Goal: Task Accomplishment & Management: Manage account settings

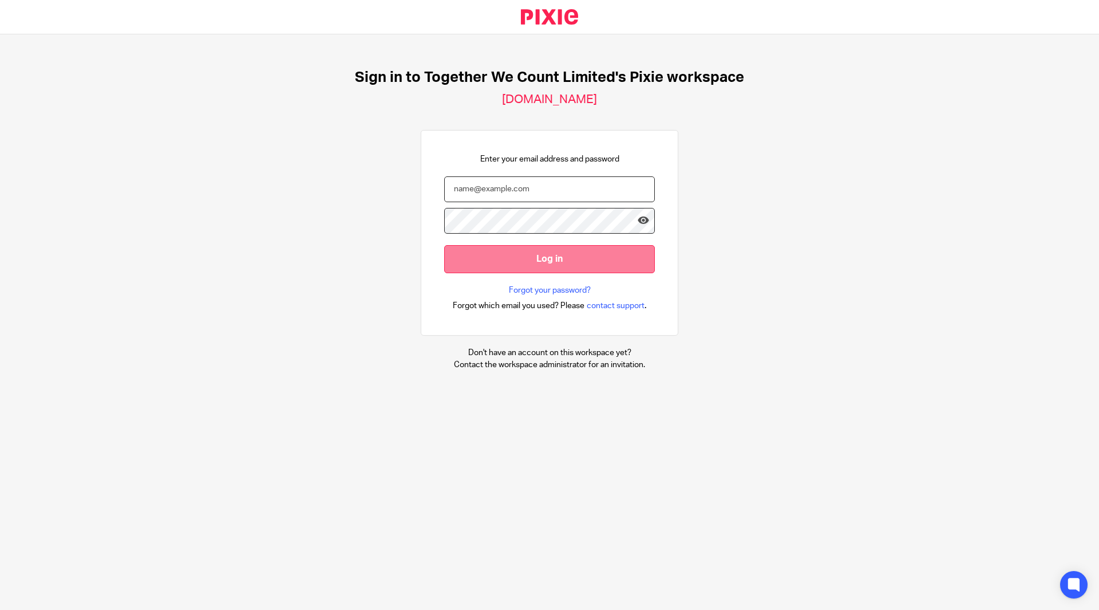
type input "[EMAIL_ADDRESS][DOMAIN_NAME]"
click at [521, 253] on input "Log in" at bounding box center [549, 259] width 211 height 28
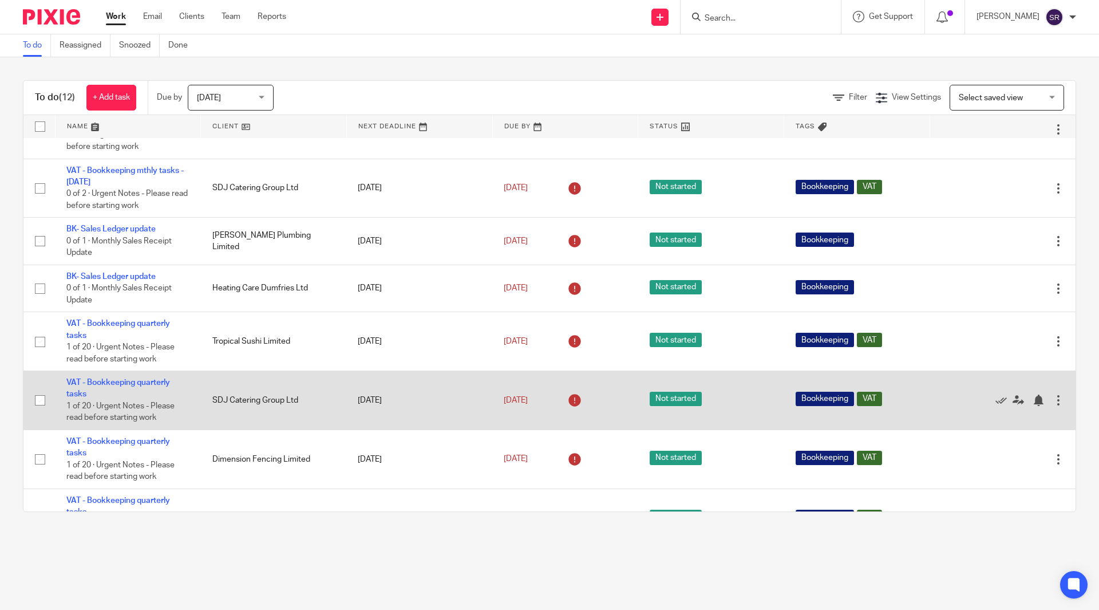
scroll to position [153, 0]
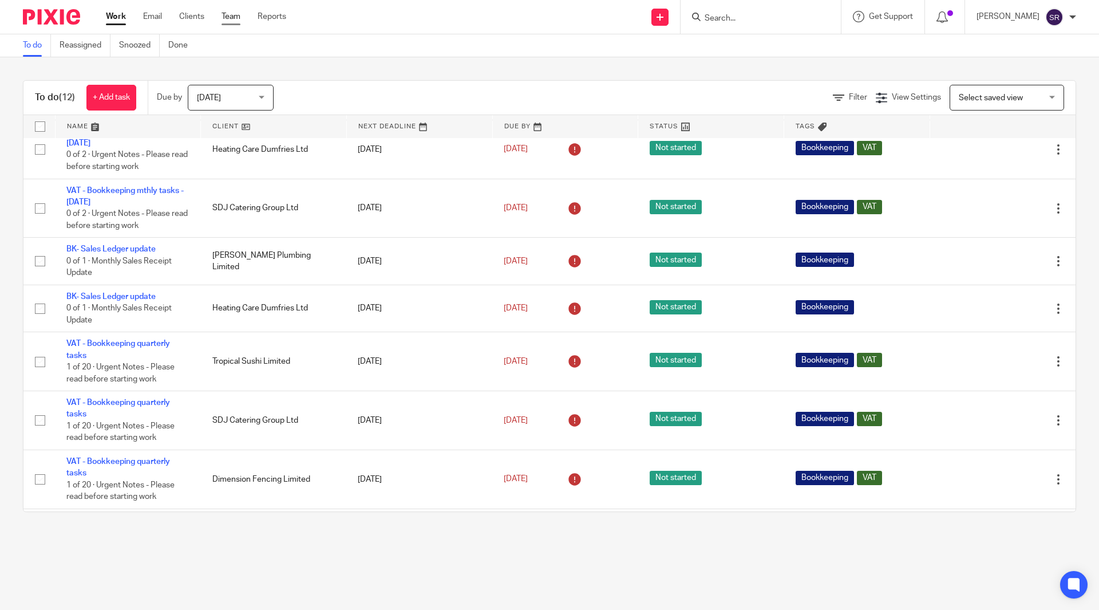
click at [236, 20] on link "Team" at bounding box center [231, 16] width 19 height 11
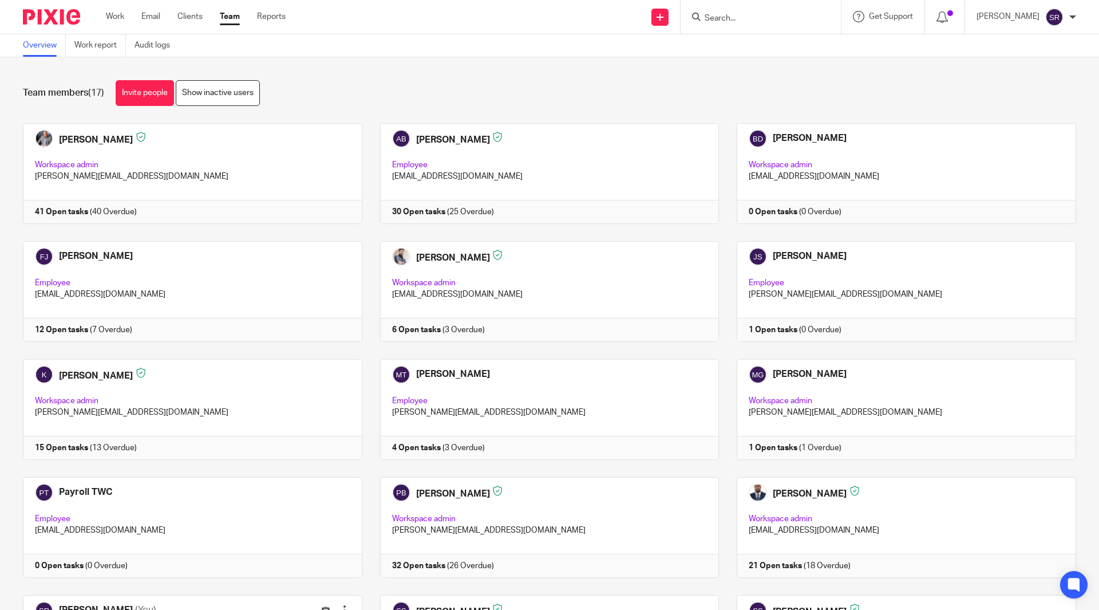
scroll to position [244, 0]
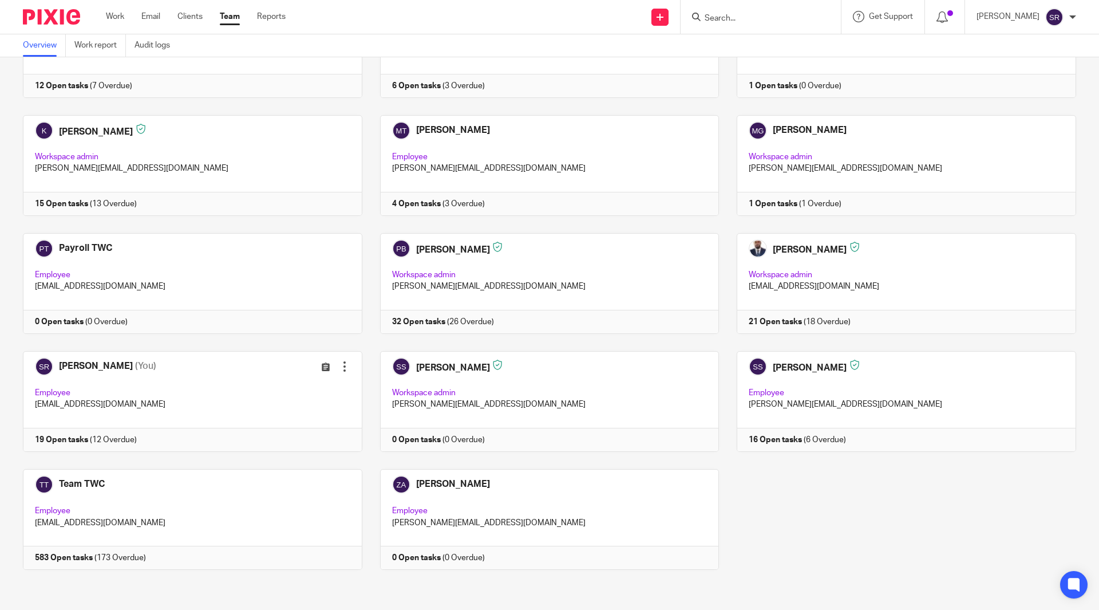
click at [105, 22] on div "Work Email Clients Team Reports Work Email Clients Team Reports Settings" at bounding box center [198, 17] width 208 height 34
click at [109, 18] on link "Work" at bounding box center [115, 16] width 18 height 11
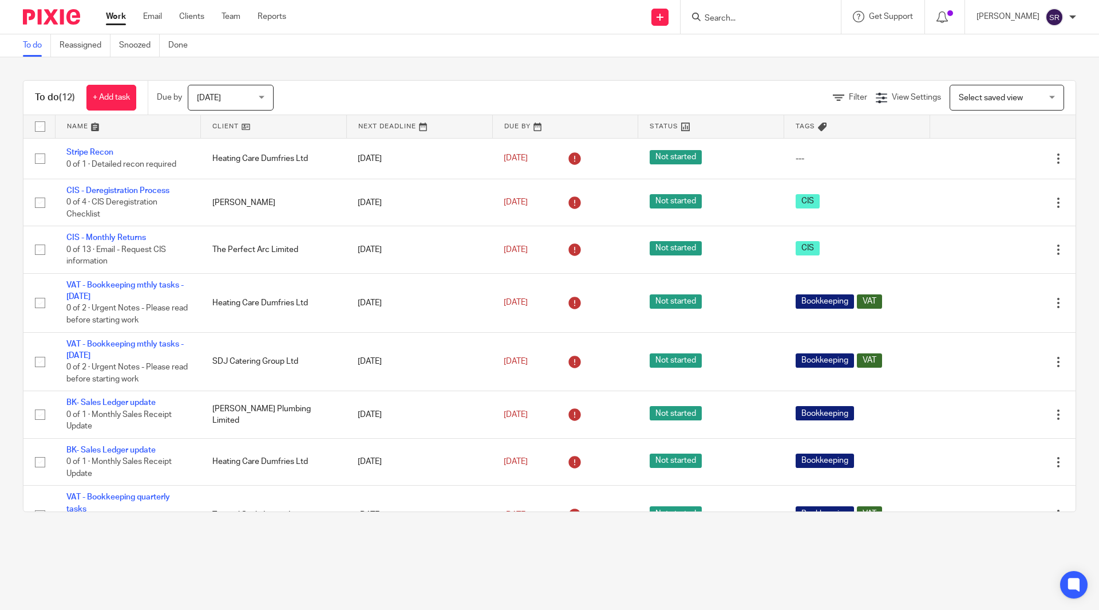
scroll to position [268, 0]
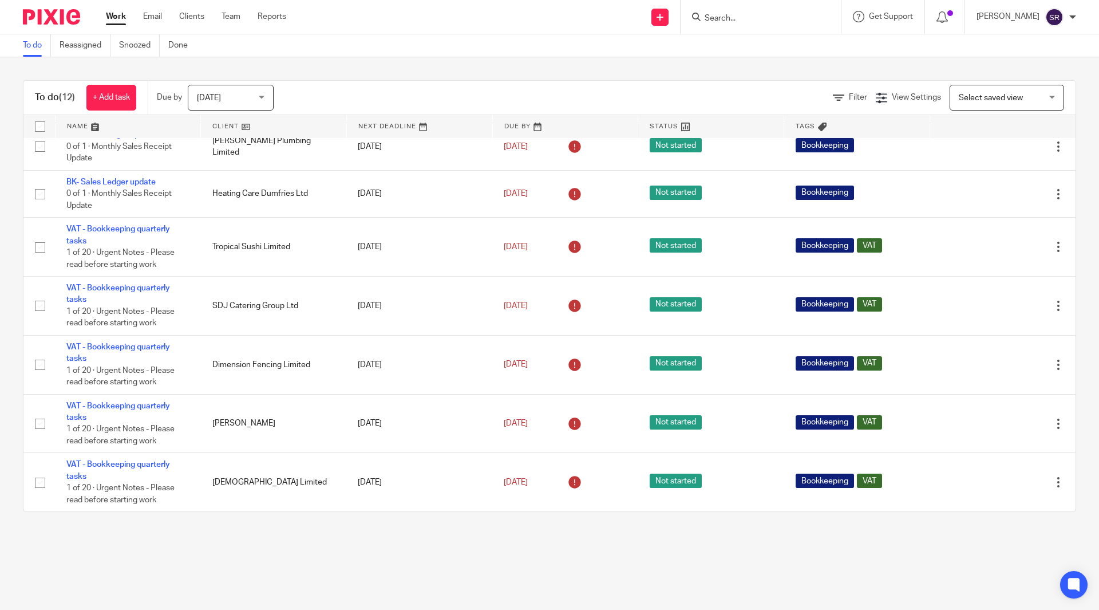
click at [242, 93] on span "Today" at bounding box center [227, 97] width 61 height 24
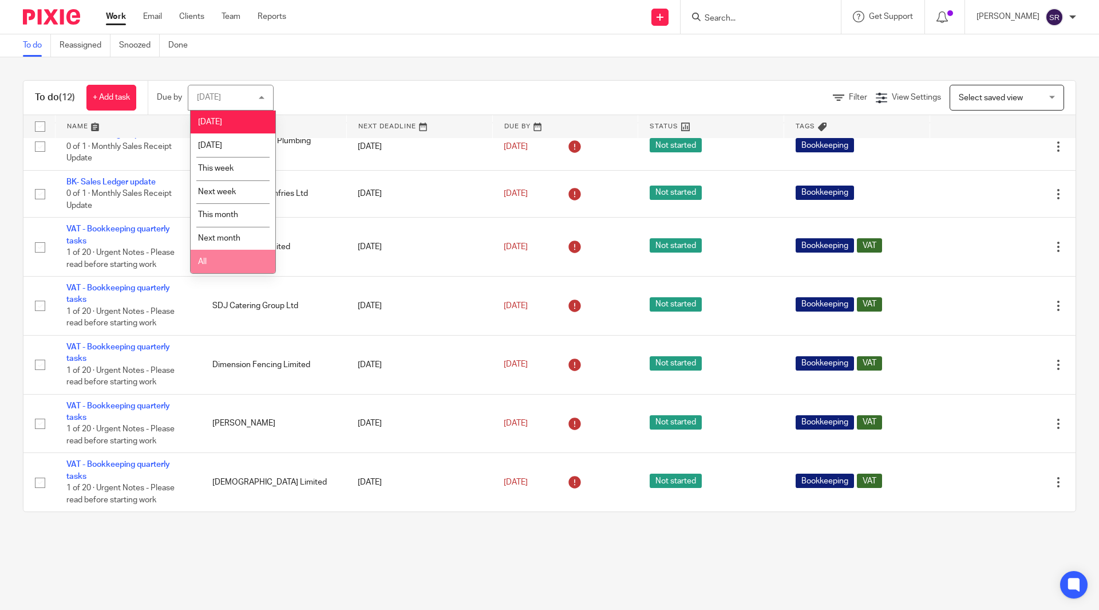
click at [210, 259] on li "All" at bounding box center [233, 261] width 85 height 23
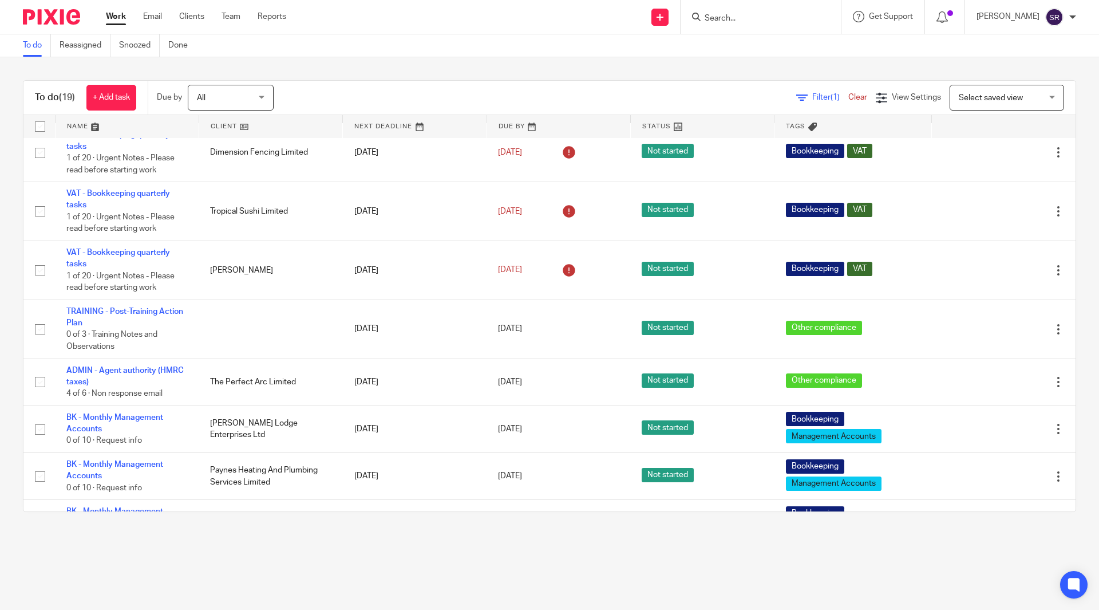
scroll to position [610, 0]
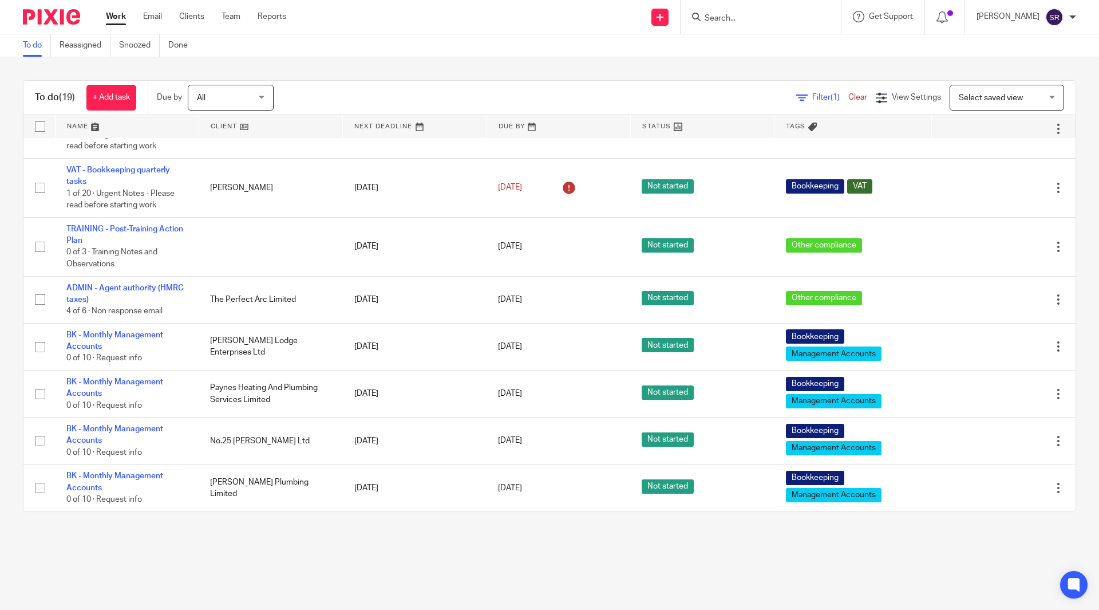
click at [765, 19] on input "Search" at bounding box center [755, 19] width 103 height 10
type input "high bea"
drag, startPoint x: 828, startPoint y: 550, endPoint x: 827, endPoint y: 530, distance: 20.6
click at [828, 550] on main "To do Reassigned Snoozed Done To do (19) + Add task Due by All All Today Tomorr…" at bounding box center [549, 305] width 1099 height 610
click at [770, 20] on input "Search" at bounding box center [755, 19] width 103 height 10
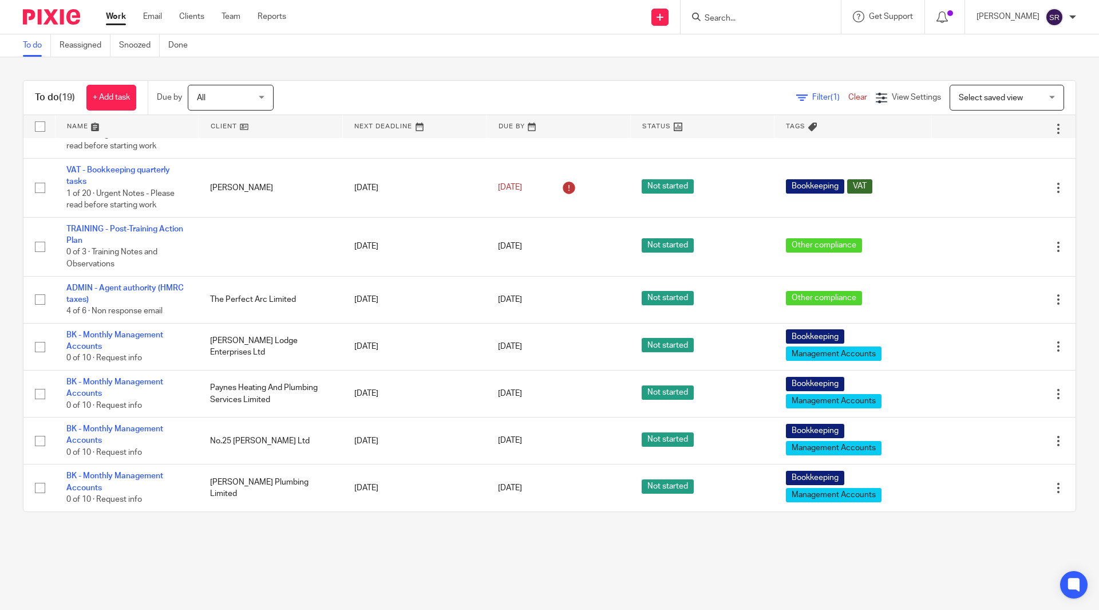
click at [744, 14] on input "Search" at bounding box center [755, 19] width 103 height 10
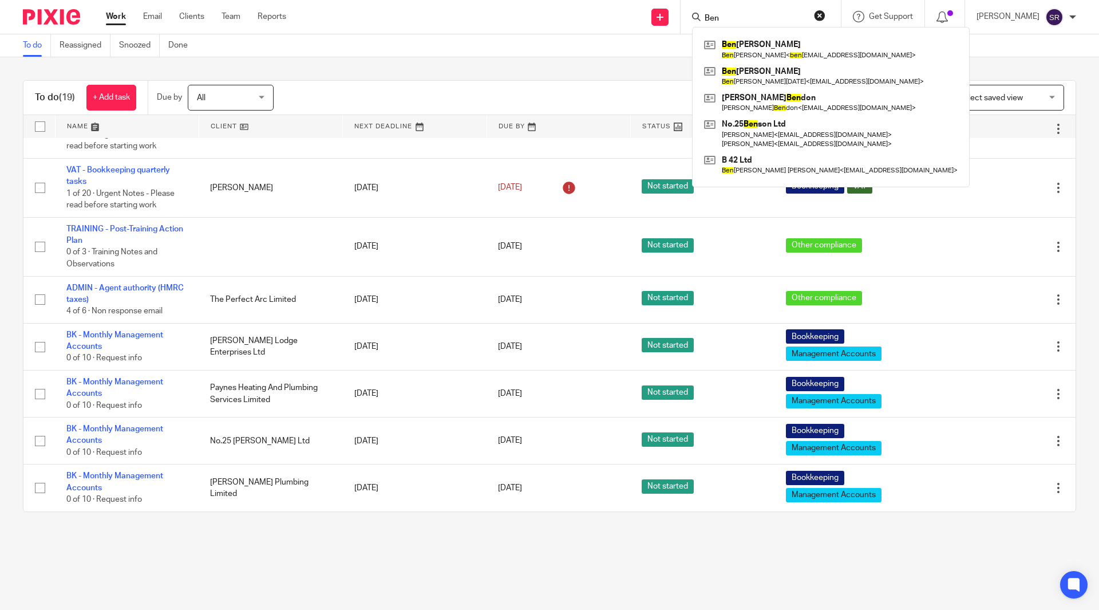
click at [744, 22] on input "Ben" at bounding box center [755, 19] width 103 height 10
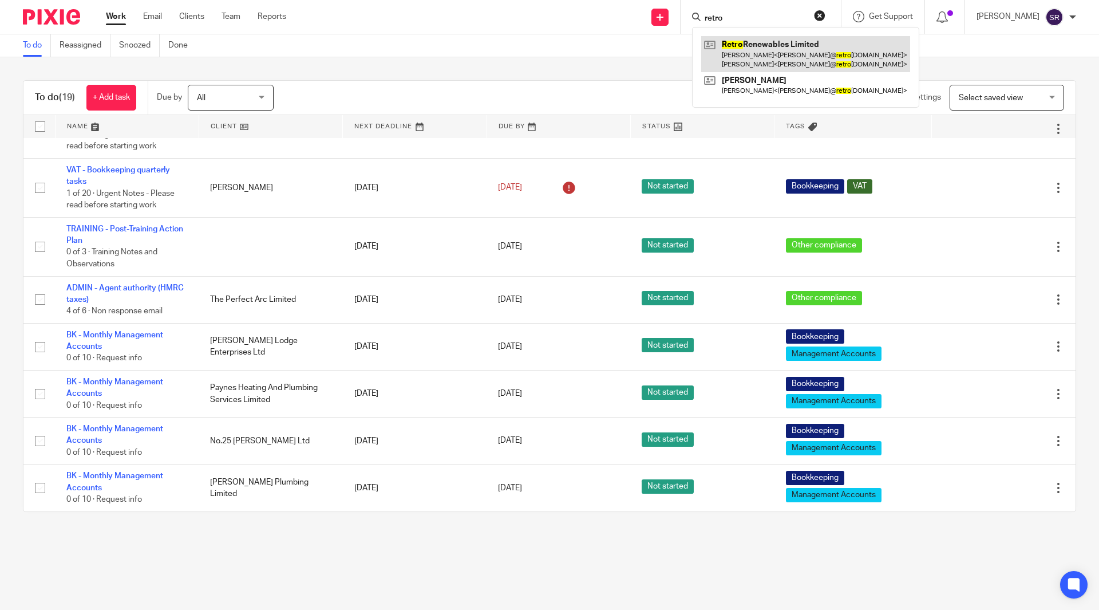
type input "retro"
click at [754, 55] on link at bounding box center [805, 54] width 209 height 36
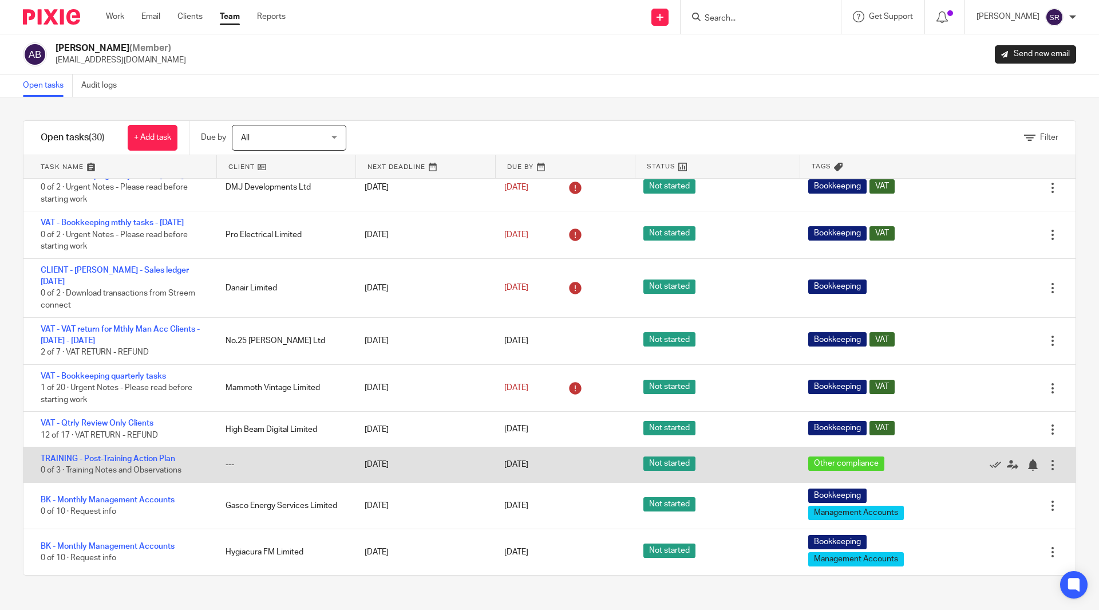
scroll to position [949, 0]
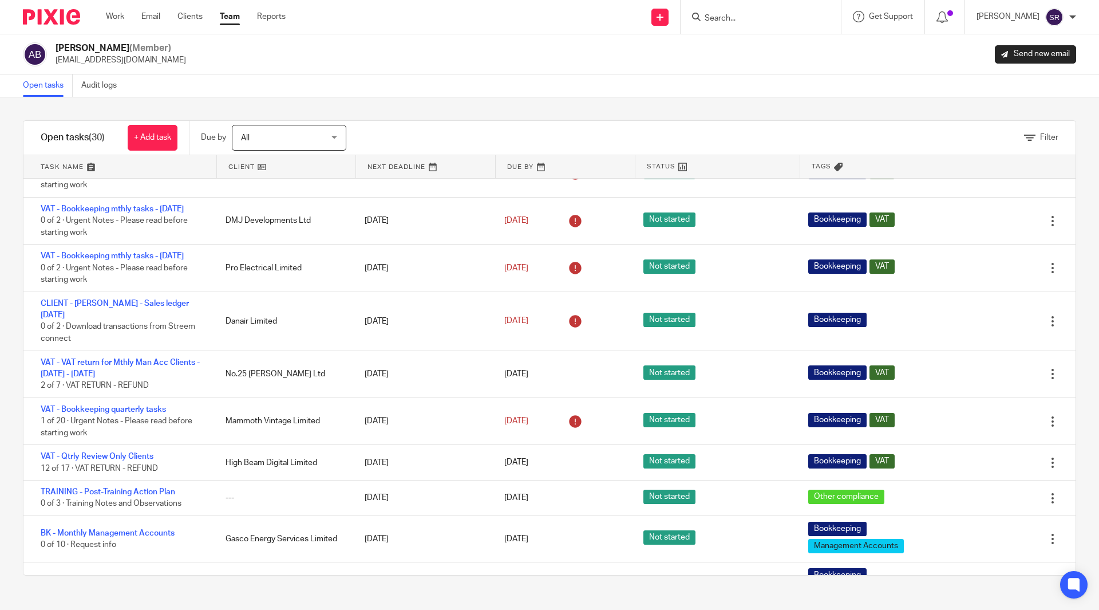
click at [753, 17] on input "Search" at bounding box center [755, 19] width 103 height 10
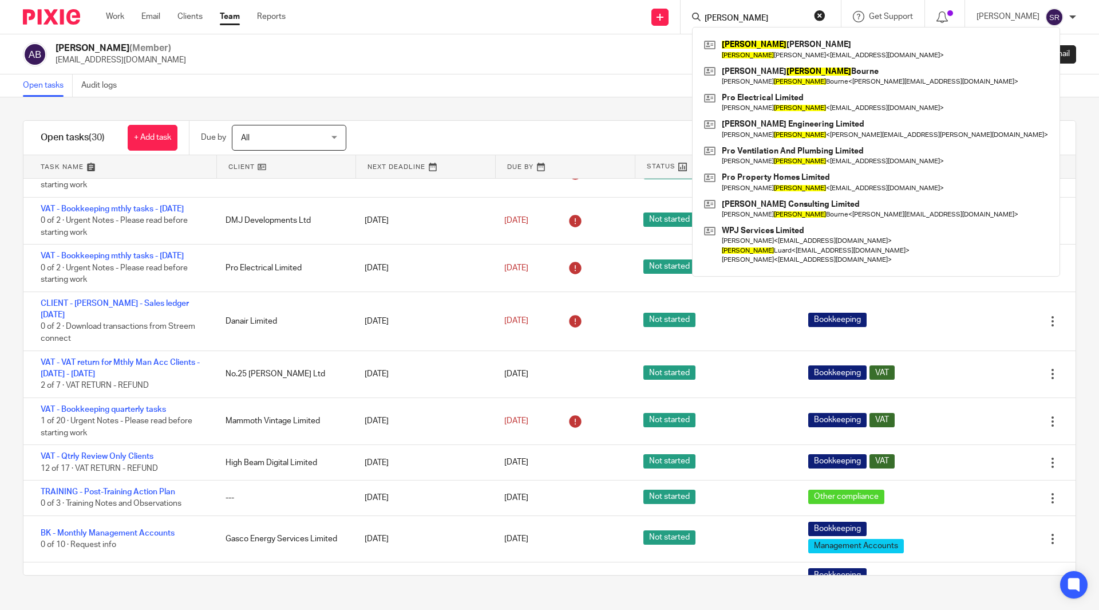
click at [754, 12] on form "peter" at bounding box center [765, 17] width 122 height 14
click at [758, 15] on input "peter" at bounding box center [755, 19] width 103 height 10
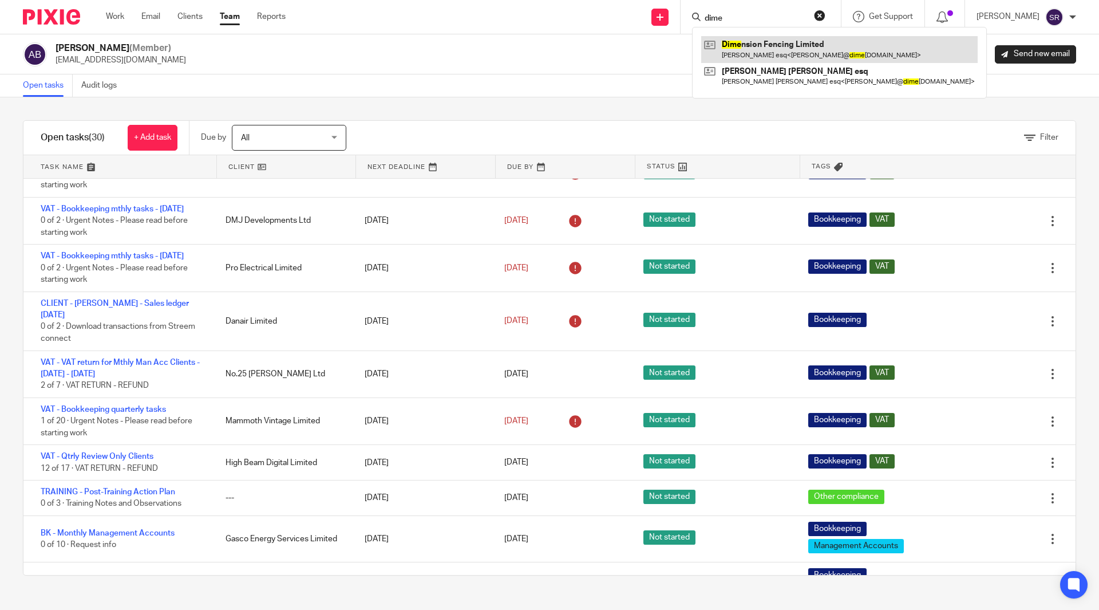
type input "dime"
click at [760, 37] on link at bounding box center [839, 49] width 277 height 26
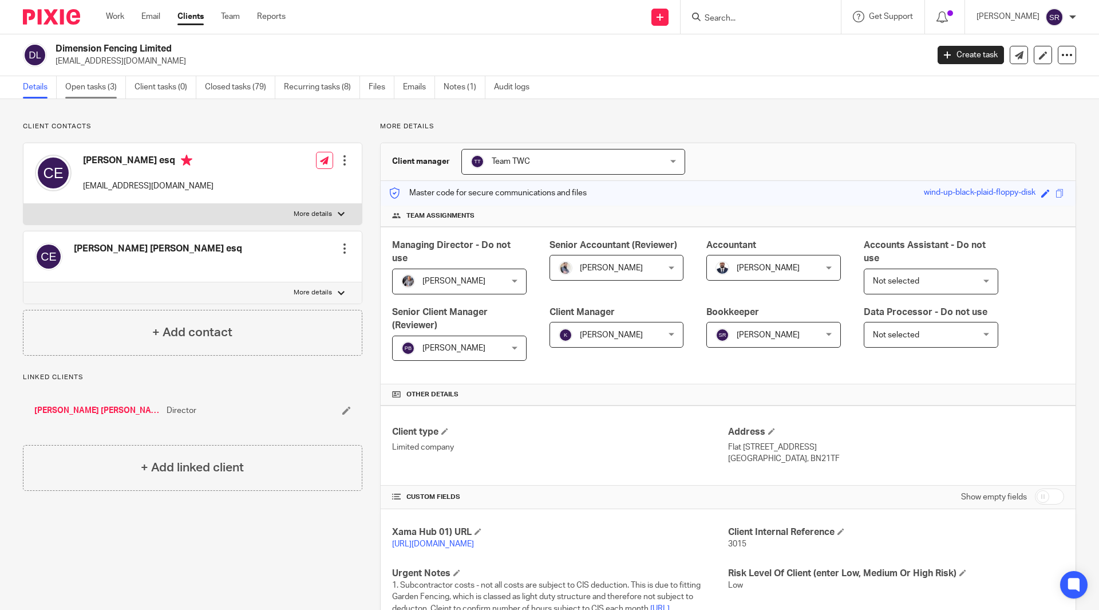
click at [81, 93] on link "Open tasks (3)" at bounding box center [95, 87] width 61 height 22
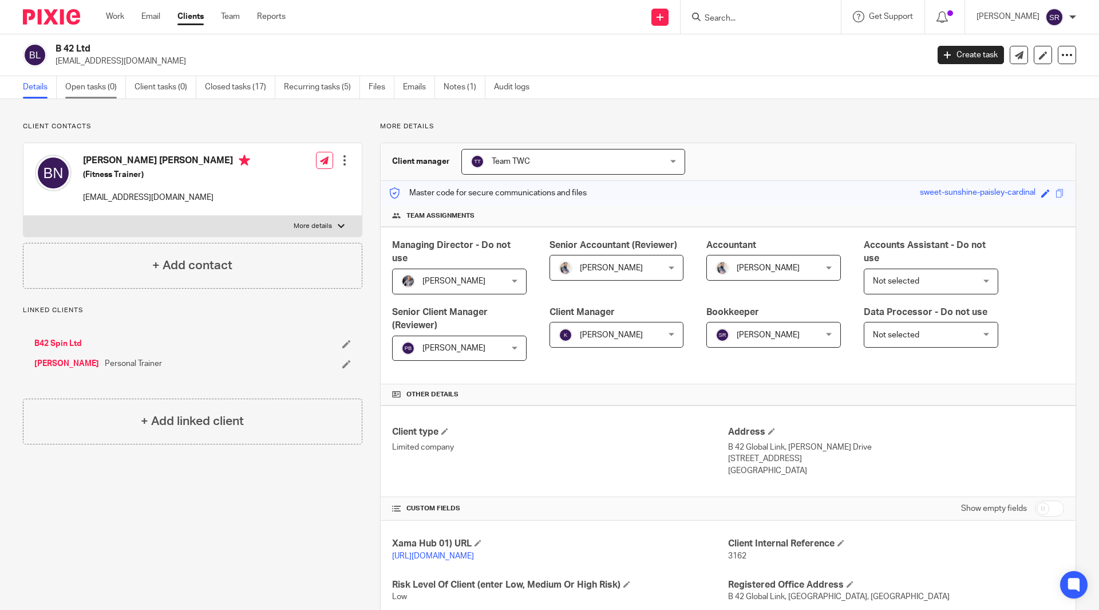
click at [112, 88] on link "Open tasks (0)" at bounding box center [95, 87] width 61 height 22
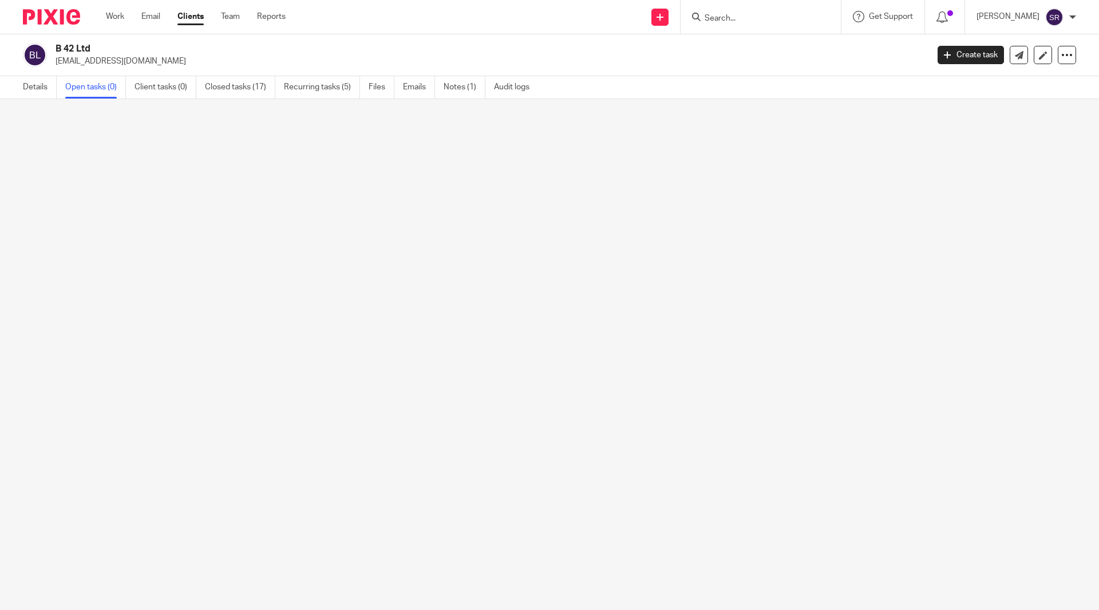
click at [236, 88] on link "Closed tasks (17)" at bounding box center [240, 87] width 70 height 22
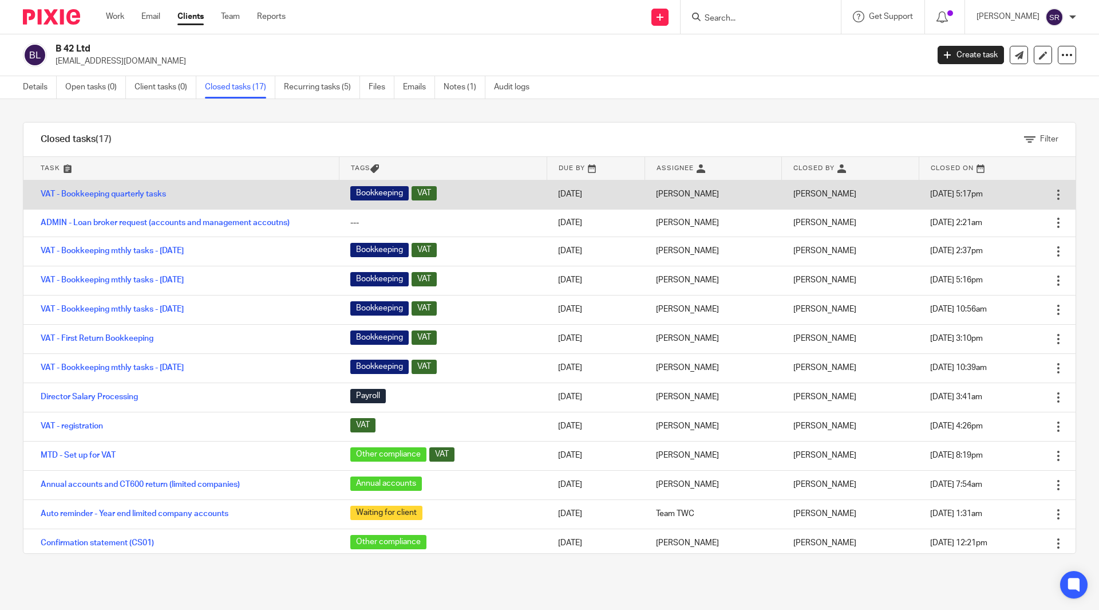
click at [128, 189] on td "VAT - Bookkeeping quarterly tasks" at bounding box center [181, 194] width 316 height 29
click at [126, 193] on link "VAT - Bookkeeping quarterly tasks" at bounding box center [103, 194] width 125 height 8
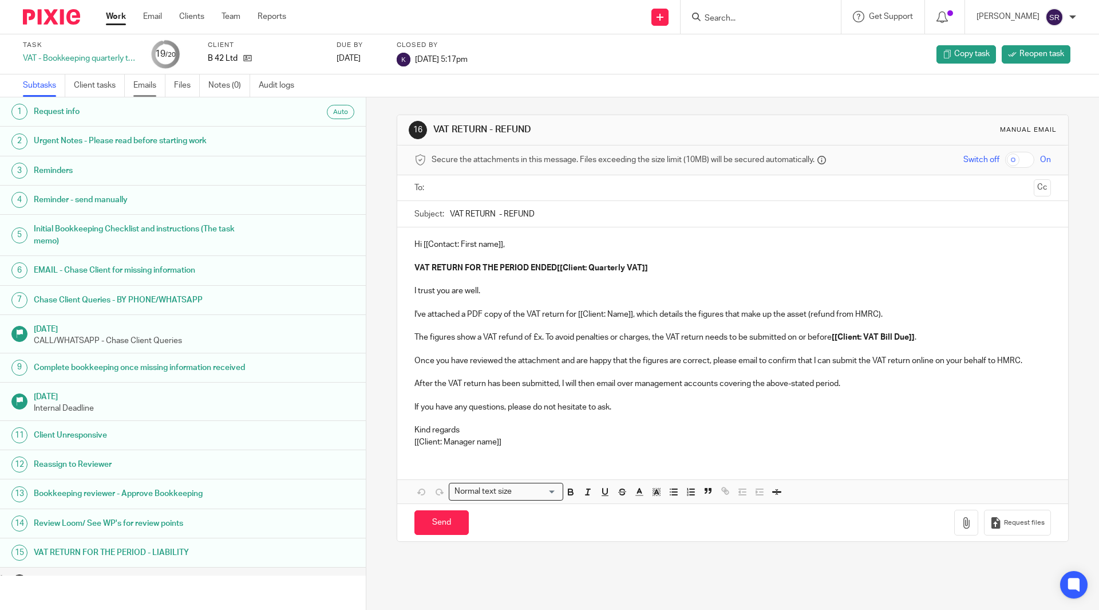
click at [153, 80] on link "Emails" at bounding box center [149, 85] width 32 height 22
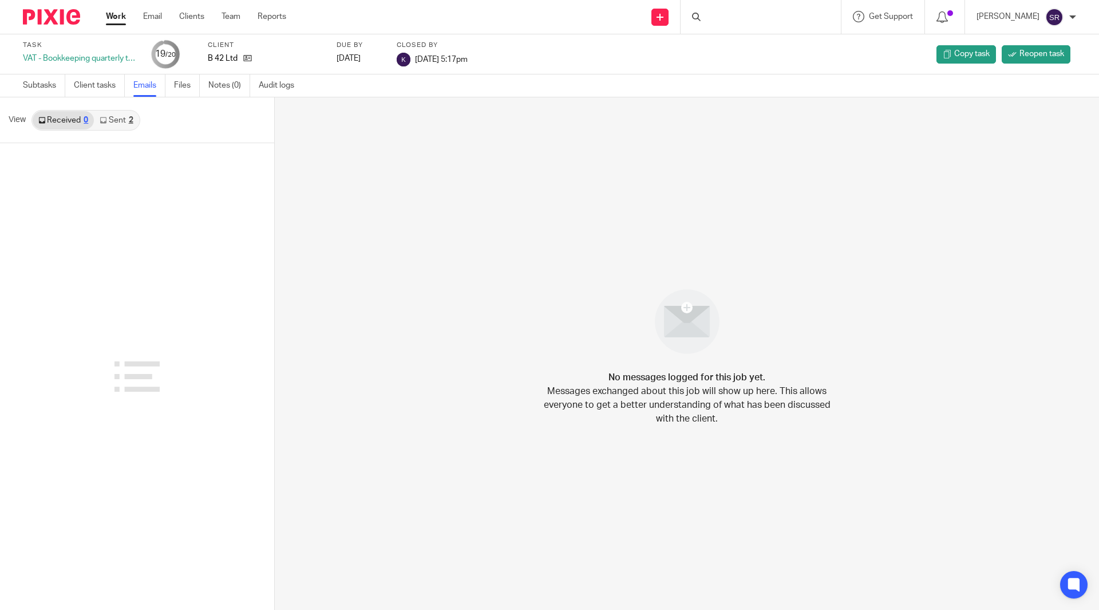
click at [117, 124] on link "Sent 2" at bounding box center [116, 120] width 45 height 18
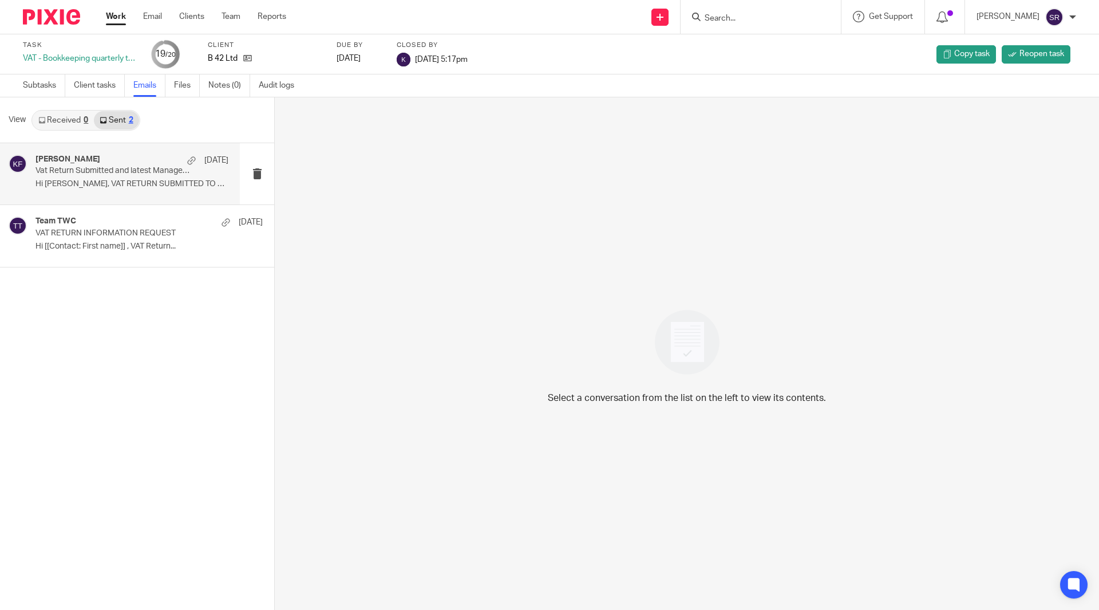
click at [113, 167] on p "Vat Return Submitted and latest Management Accounts" at bounding box center [113, 171] width 155 height 10
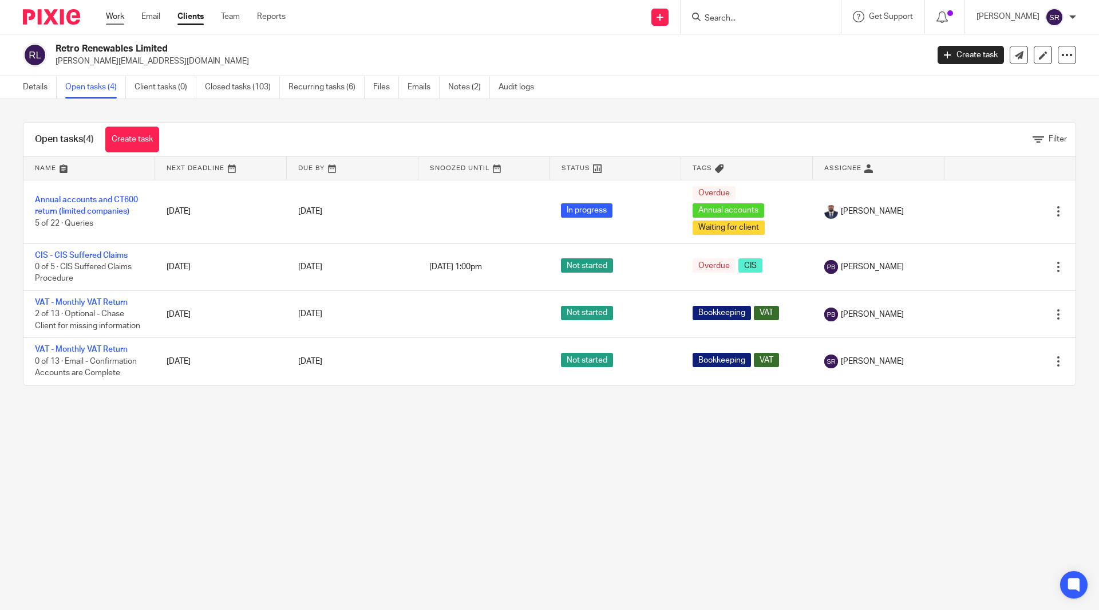
click at [115, 11] on link "Work" at bounding box center [115, 16] width 18 height 11
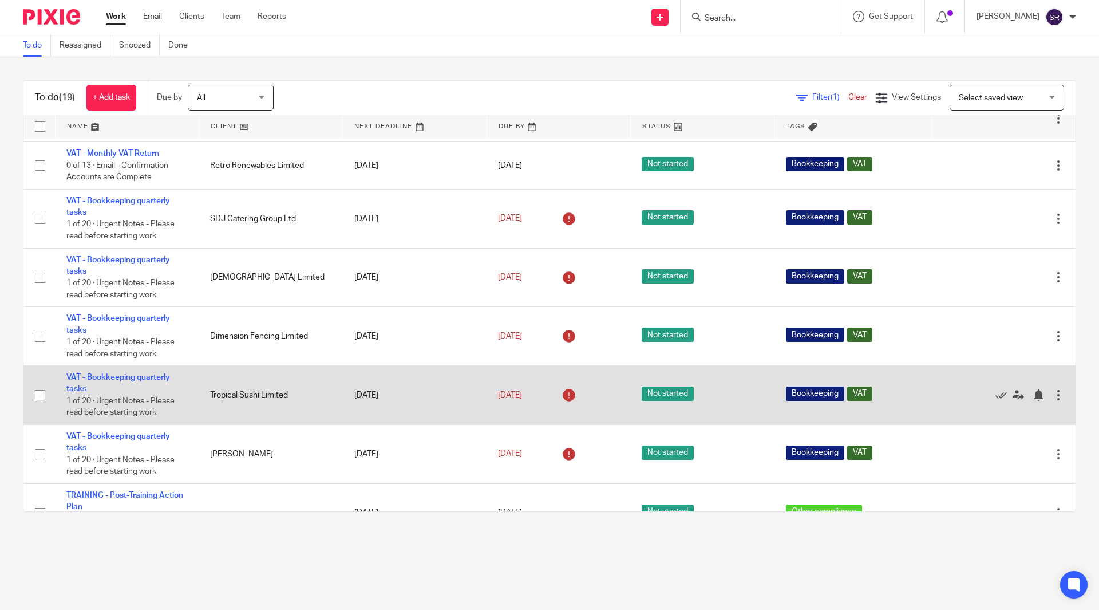
scroll to position [610, 0]
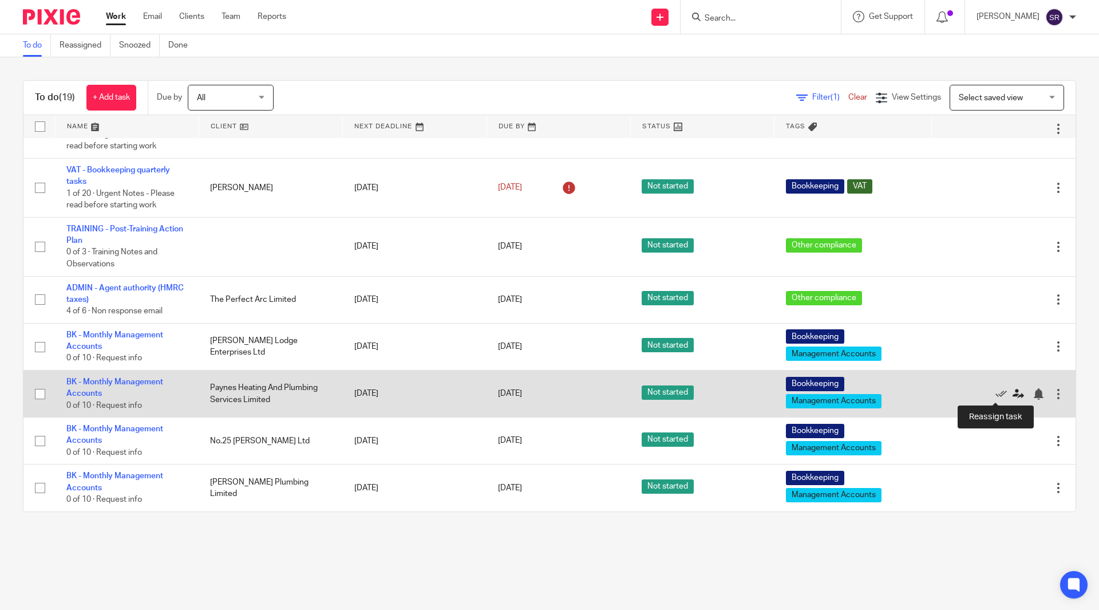
click at [1013, 392] on icon at bounding box center [1018, 393] width 11 height 11
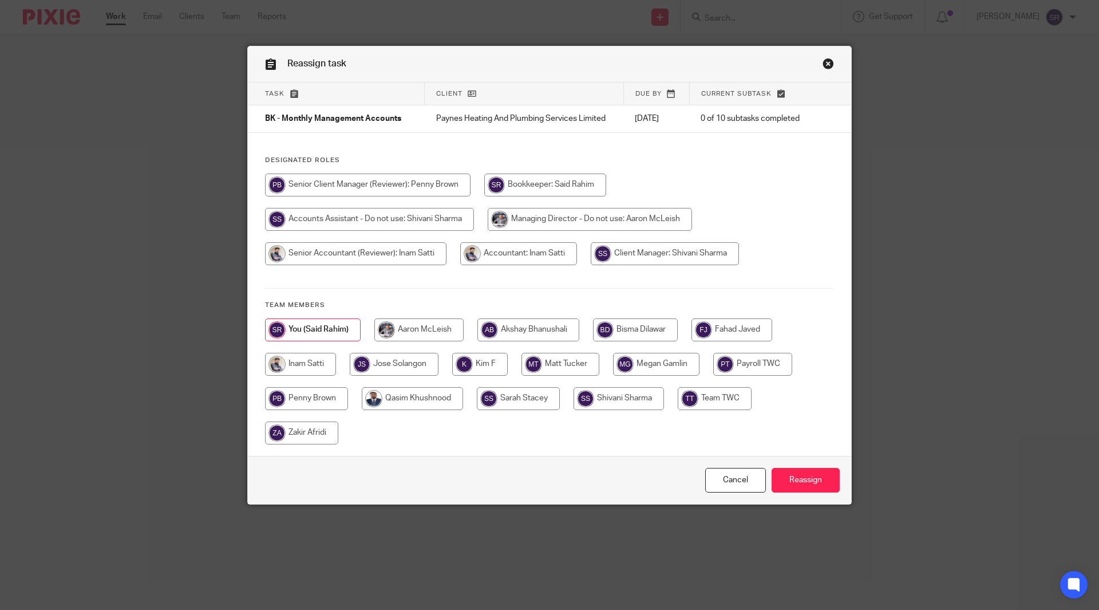
click at [486, 365] on input "radio" at bounding box center [480, 364] width 56 height 23
radio input "true"
click at [800, 474] on input "Reassign" at bounding box center [806, 480] width 68 height 25
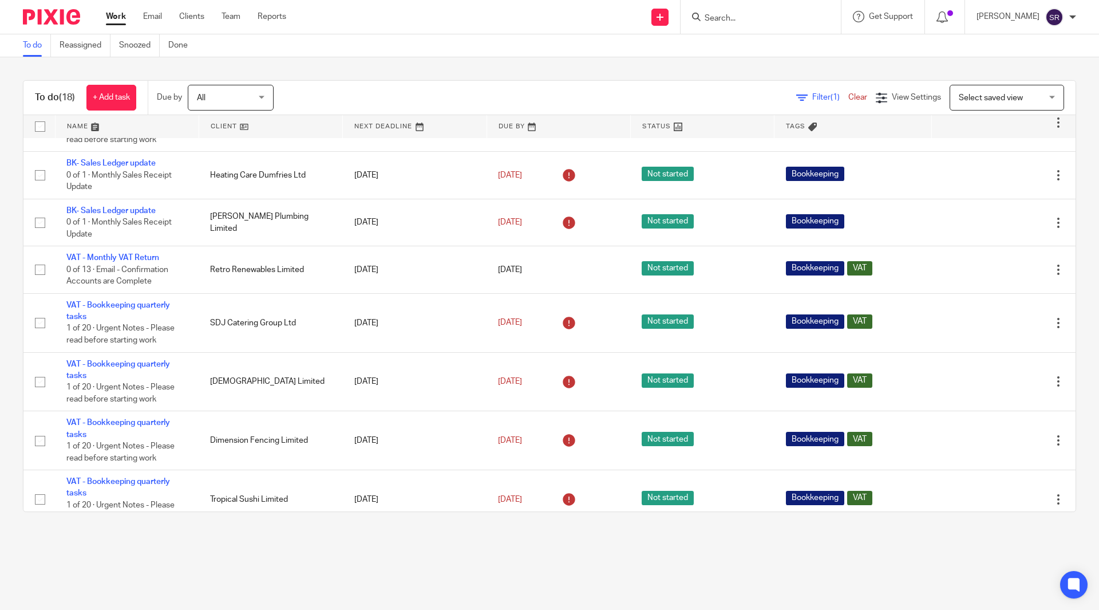
scroll to position [219, 0]
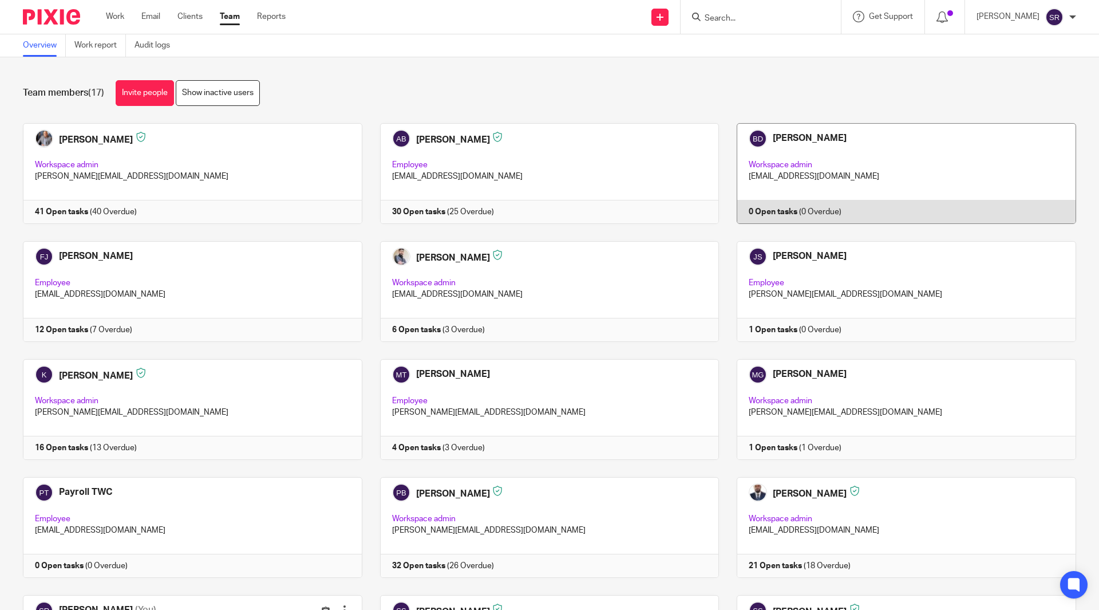
click at [771, 135] on link at bounding box center [897, 173] width 357 height 101
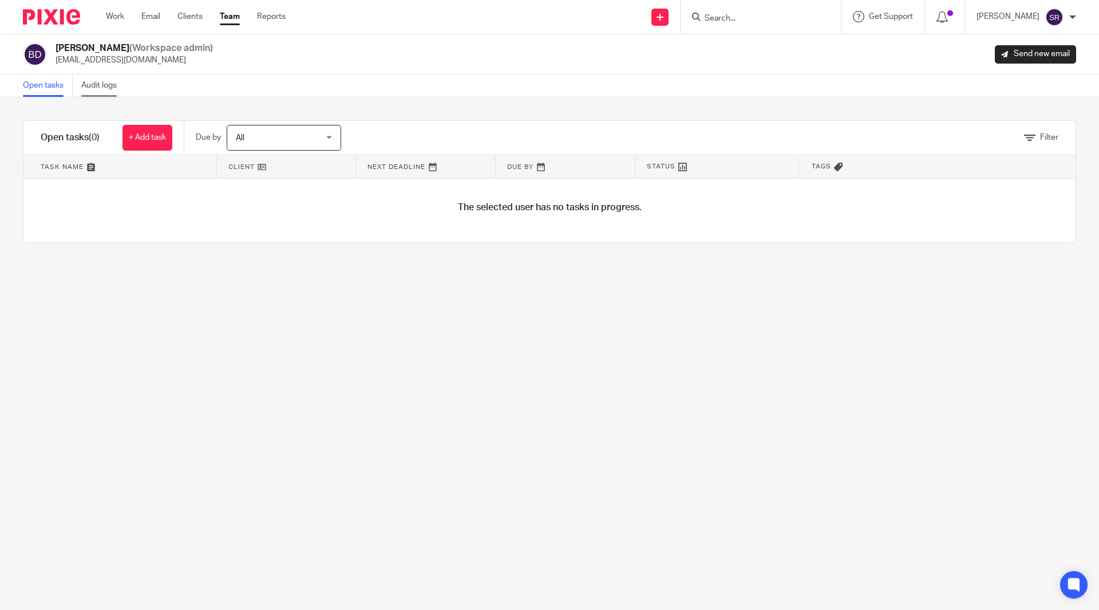
click at [109, 84] on link "Audit logs" at bounding box center [103, 85] width 44 height 22
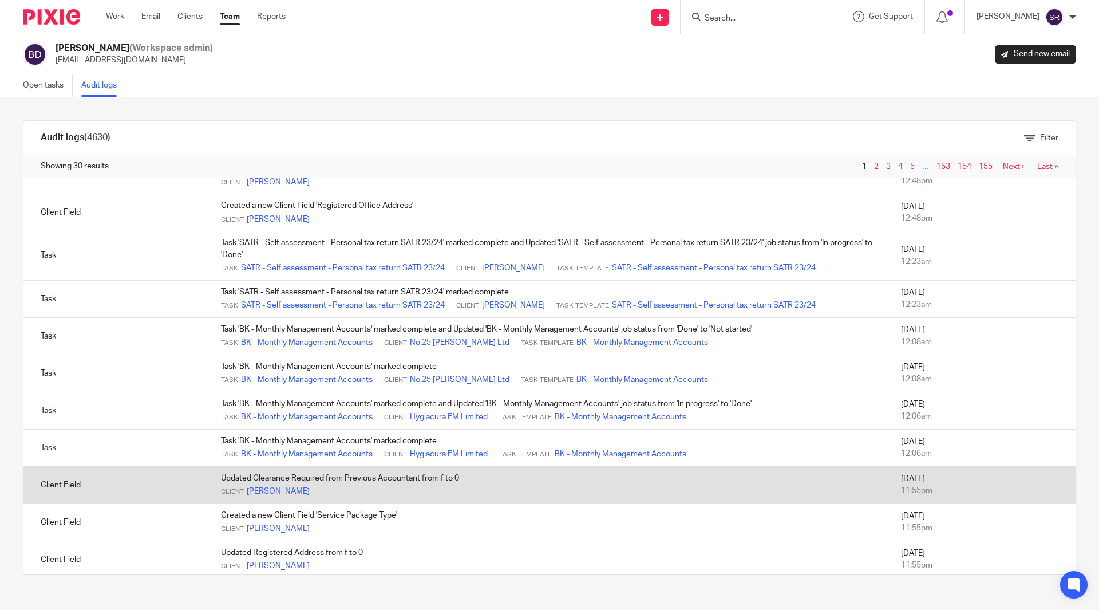
scroll to position [894, 0]
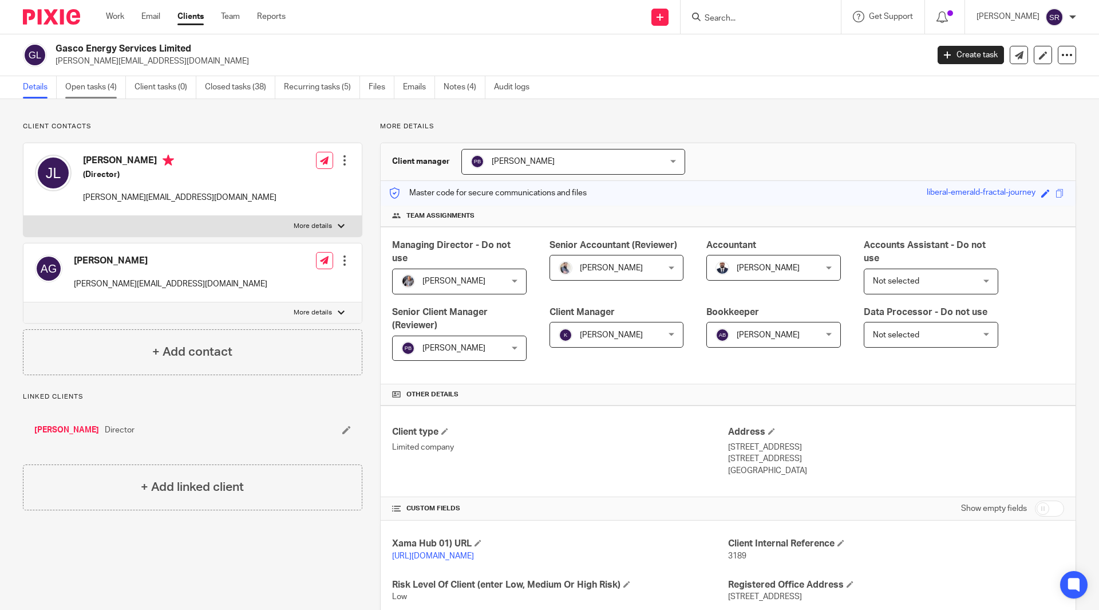
click at [109, 86] on link "Open tasks (4)" at bounding box center [95, 87] width 61 height 22
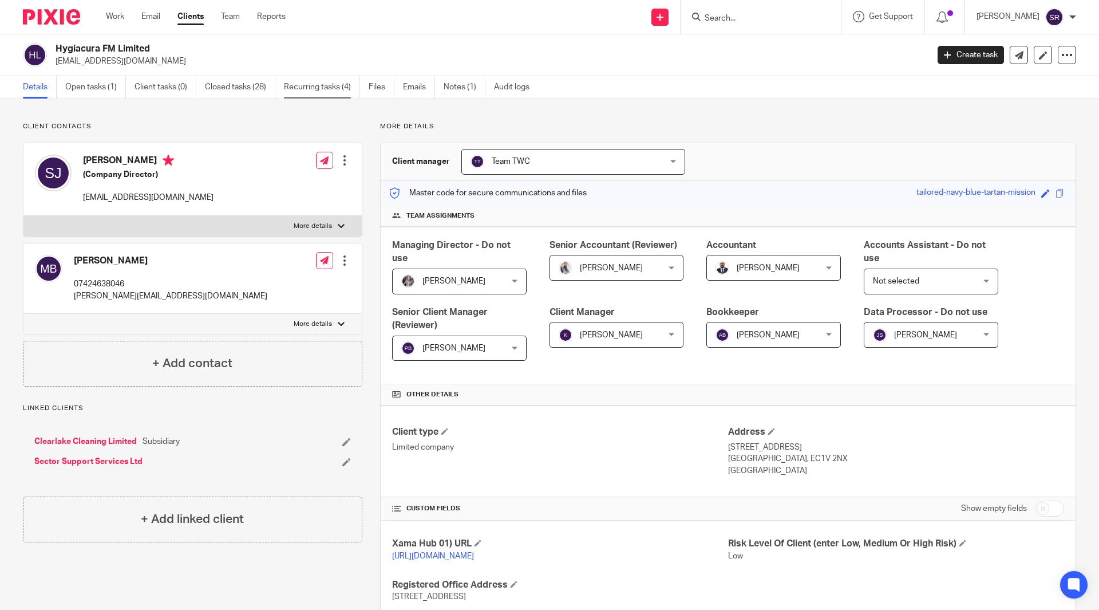
click at [297, 87] on link "Recurring tasks (4)" at bounding box center [322, 87] width 76 height 22
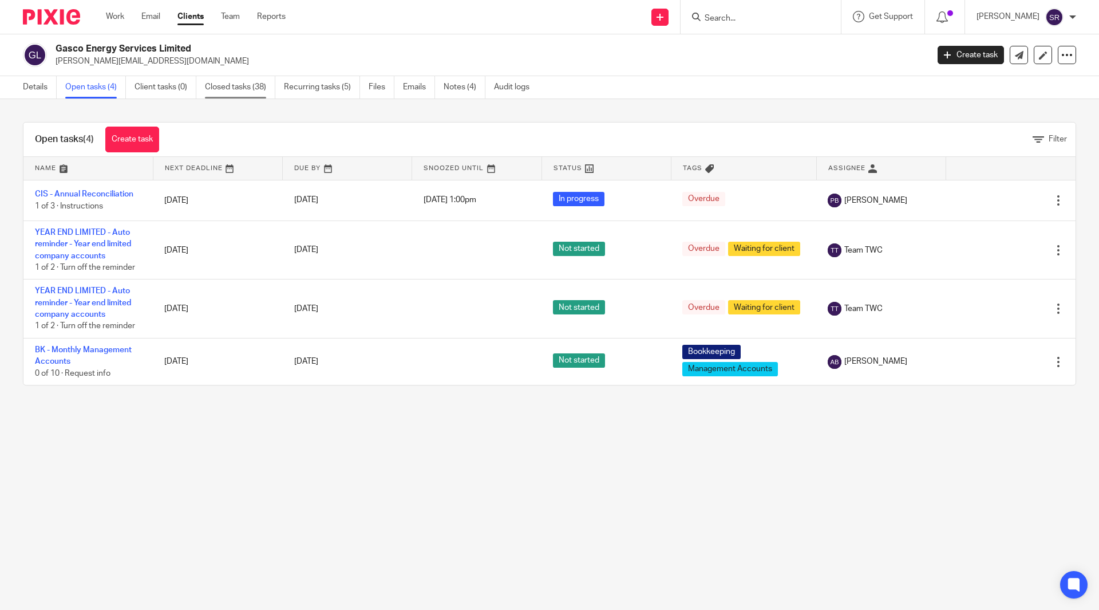
click at [253, 88] on link "Closed tasks (38)" at bounding box center [240, 87] width 70 height 22
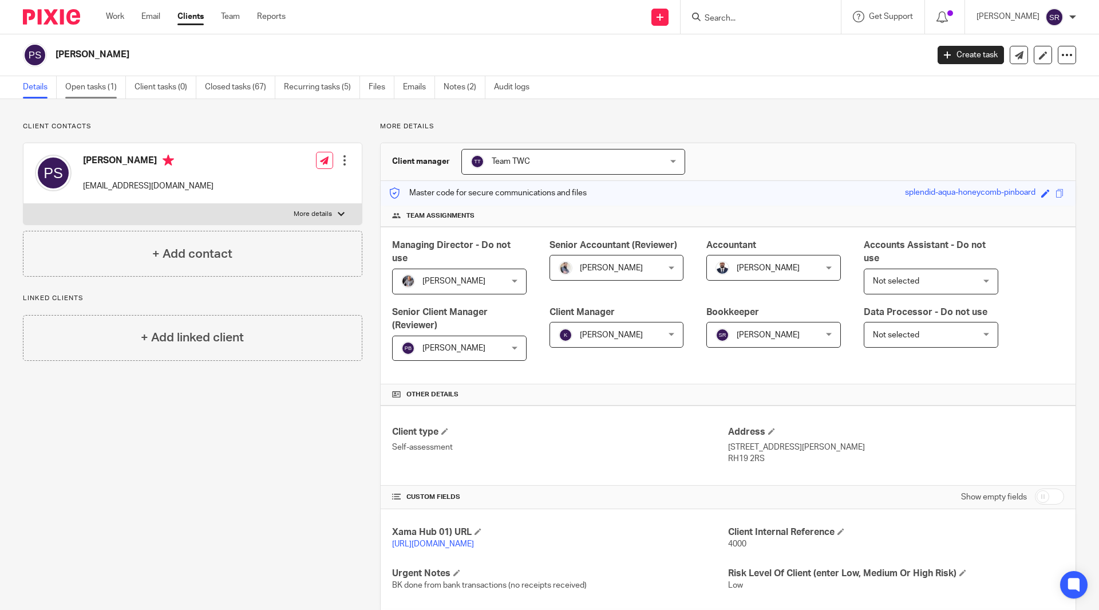
click at [105, 89] on link "Open tasks (1)" at bounding box center [95, 87] width 61 height 22
click at [227, 88] on link "Closed tasks (67)" at bounding box center [240, 87] width 70 height 22
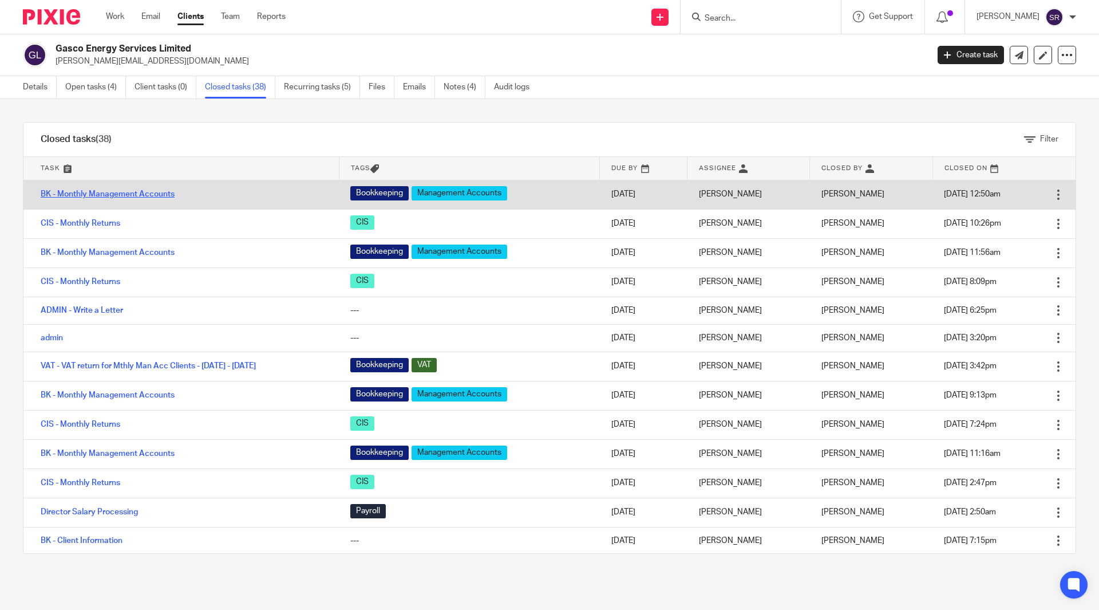
click at [101, 192] on link "BK - Monthly Management Accounts" at bounding box center [108, 194] width 134 height 8
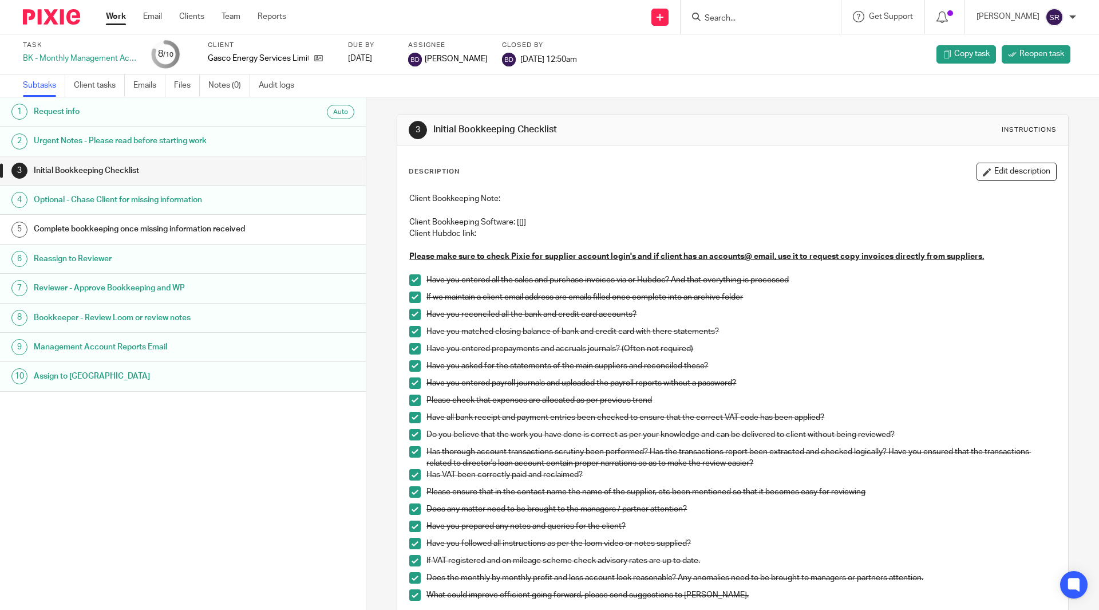
click at [94, 385] on h1 "Assign to [GEOGRAPHIC_DATA]" at bounding box center [141, 376] width 214 height 17
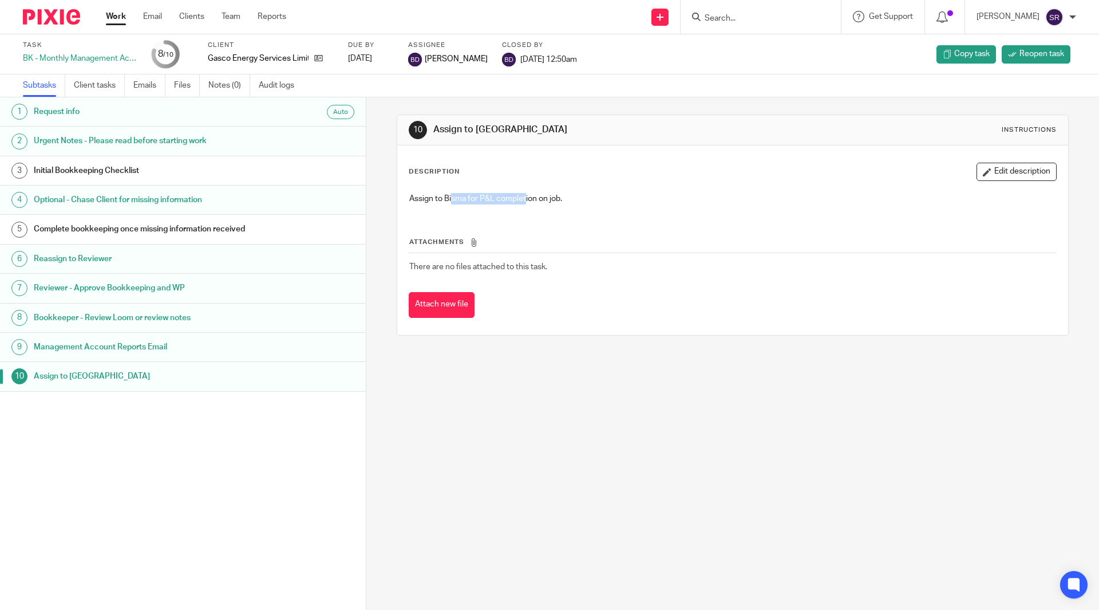
drag, startPoint x: 450, startPoint y: 199, endPoint x: 525, endPoint y: 196, distance: 74.5
click at [525, 196] on p "Assign to Bisma for P&L completion on job." at bounding box center [732, 198] width 647 height 11
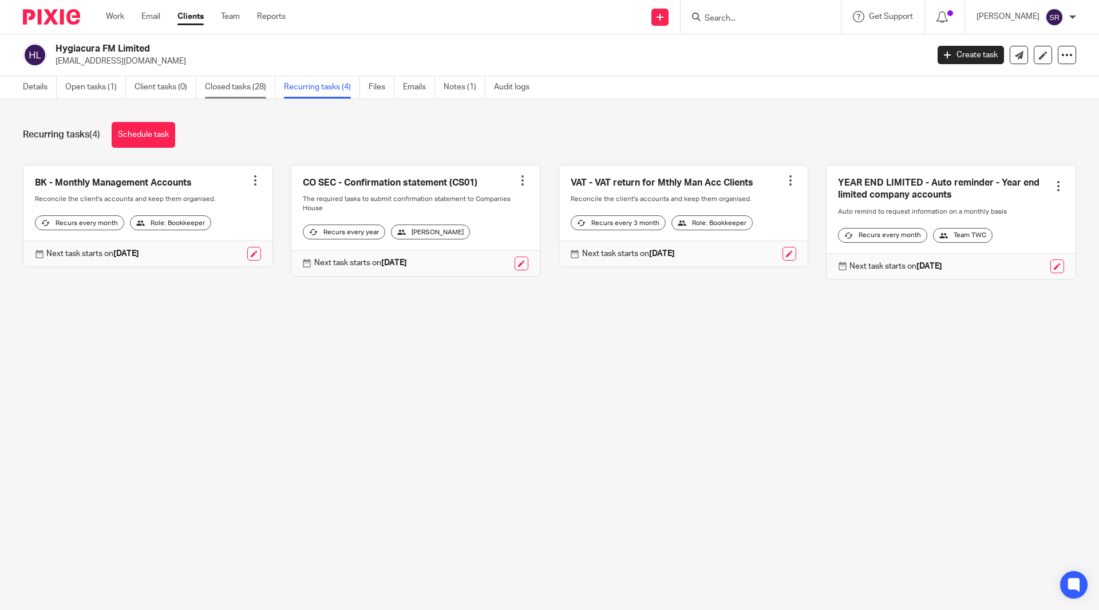
drag, startPoint x: 228, startPoint y: 73, endPoint x: 235, endPoint y: 89, distance: 16.7
click at [235, 89] on link "Closed tasks (28)" at bounding box center [240, 87] width 70 height 22
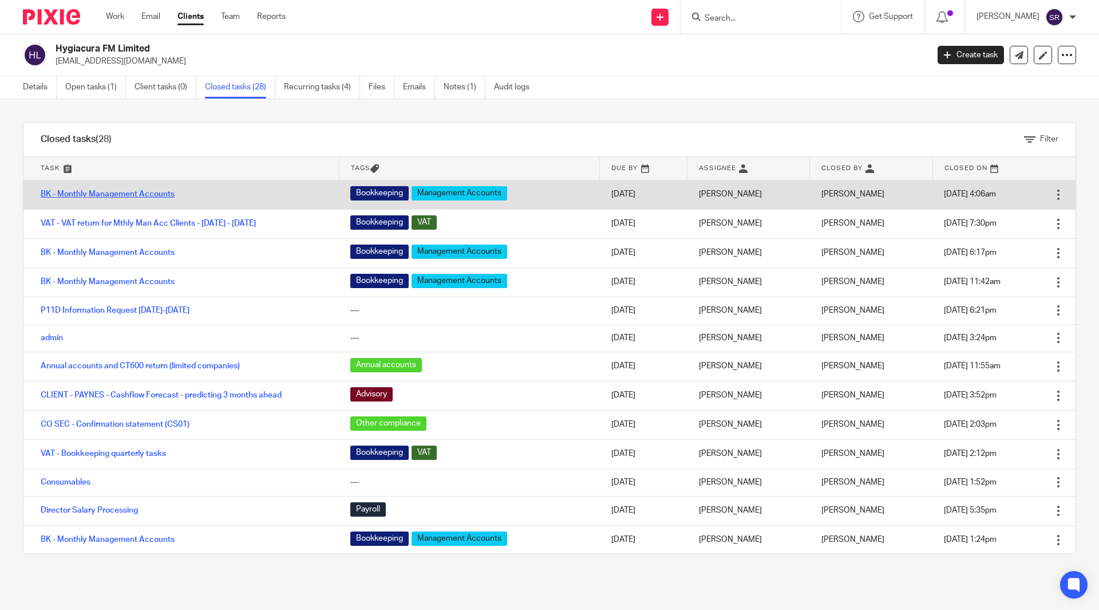
drag, startPoint x: 0, startPoint y: 0, endPoint x: 121, endPoint y: 195, distance: 229.1
click at [121, 195] on link "BK - Monthly Management Accounts" at bounding box center [108, 194] width 134 height 8
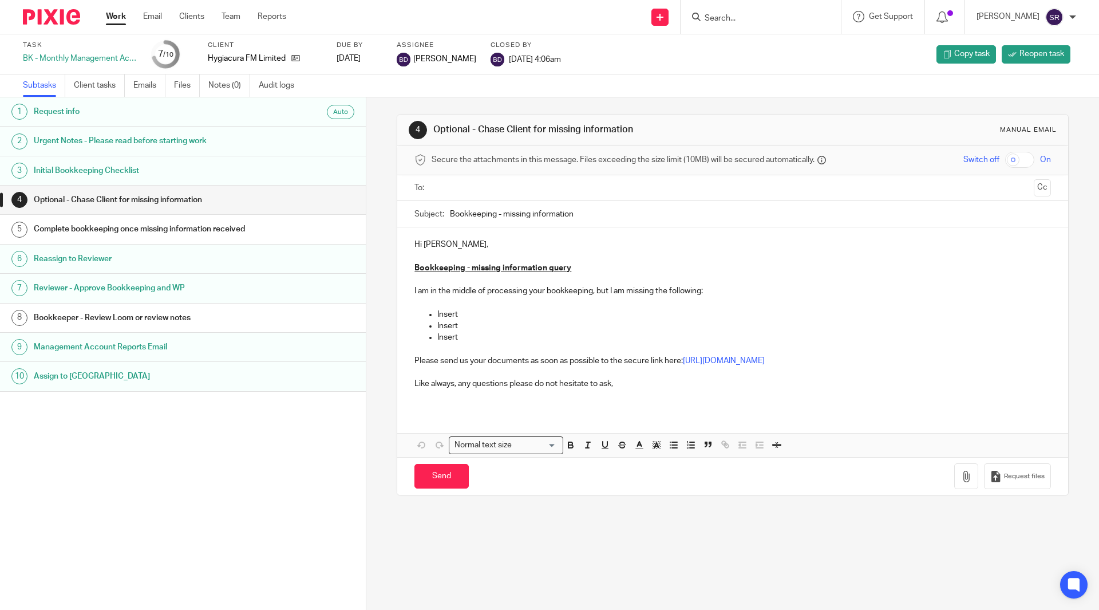
click at [194, 383] on h1 "Assign to [GEOGRAPHIC_DATA]" at bounding box center [141, 376] width 214 height 17
